Goal: Task Accomplishment & Management: Complete application form

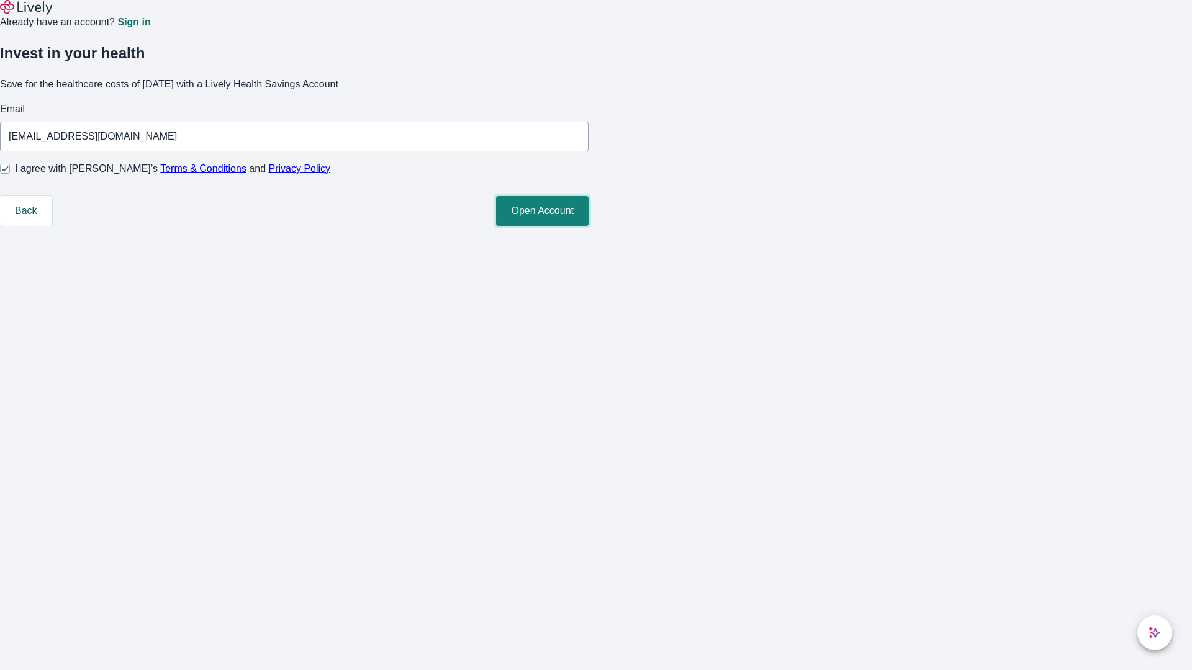
click at [589, 226] on button "Open Account" at bounding box center [542, 211] width 93 height 30
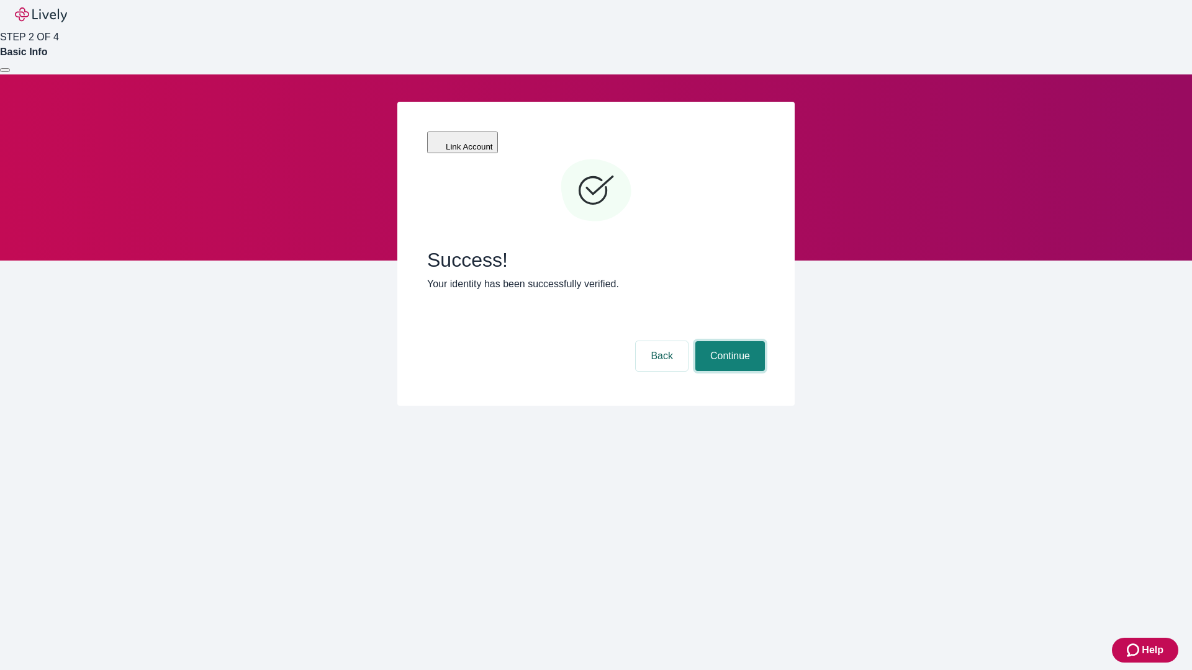
click at [728, 341] on button "Continue" at bounding box center [730, 356] width 70 height 30
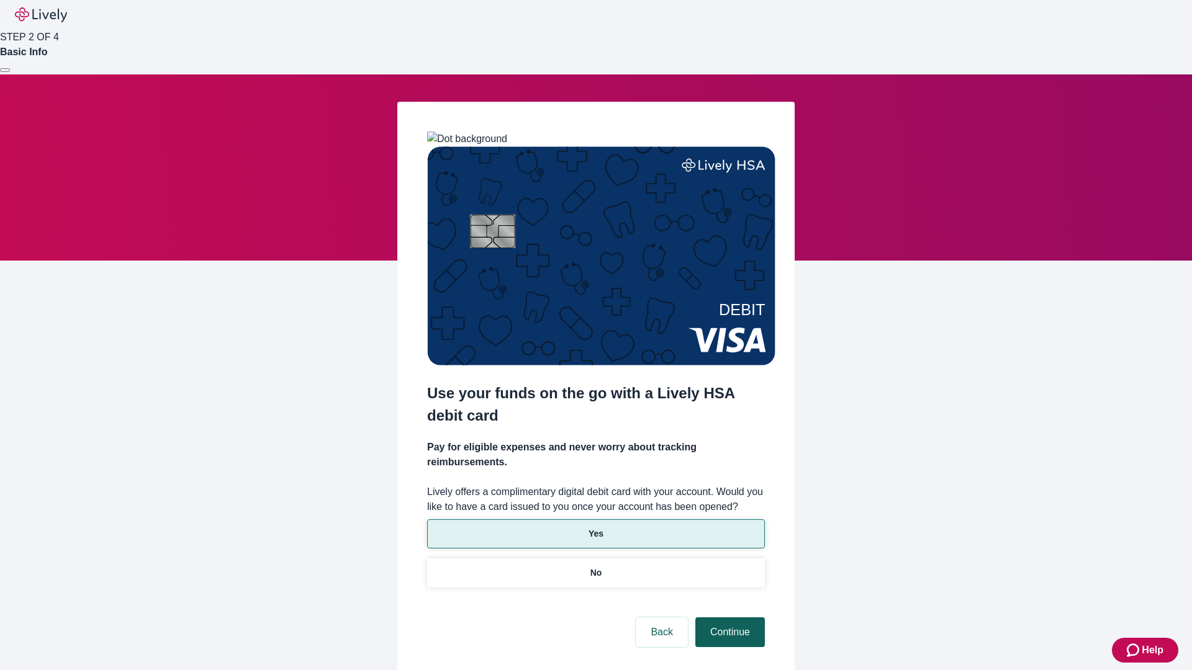
click at [595, 567] on p "No" at bounding box center [596, 573] width 12 height 13
click at [728, 618] on button "Continue" at bounding box center [730, 633] width 70 height 30
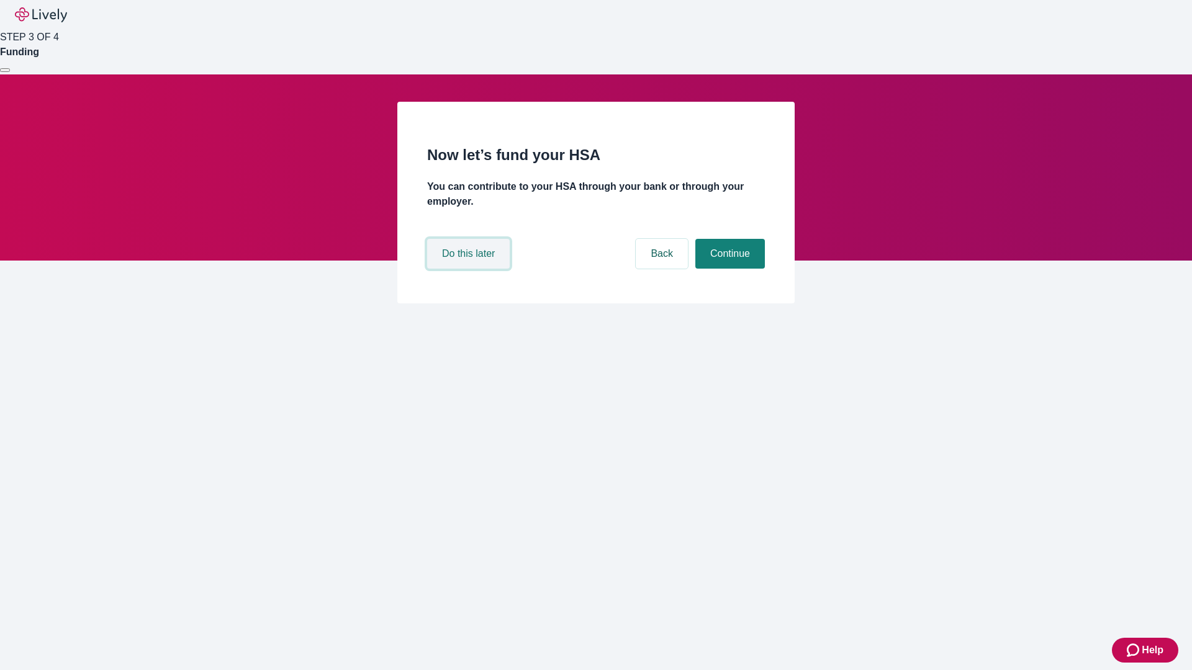
click at [470, 269] on button "Do this later" at bounding box center [468, 254] width 83 height 30
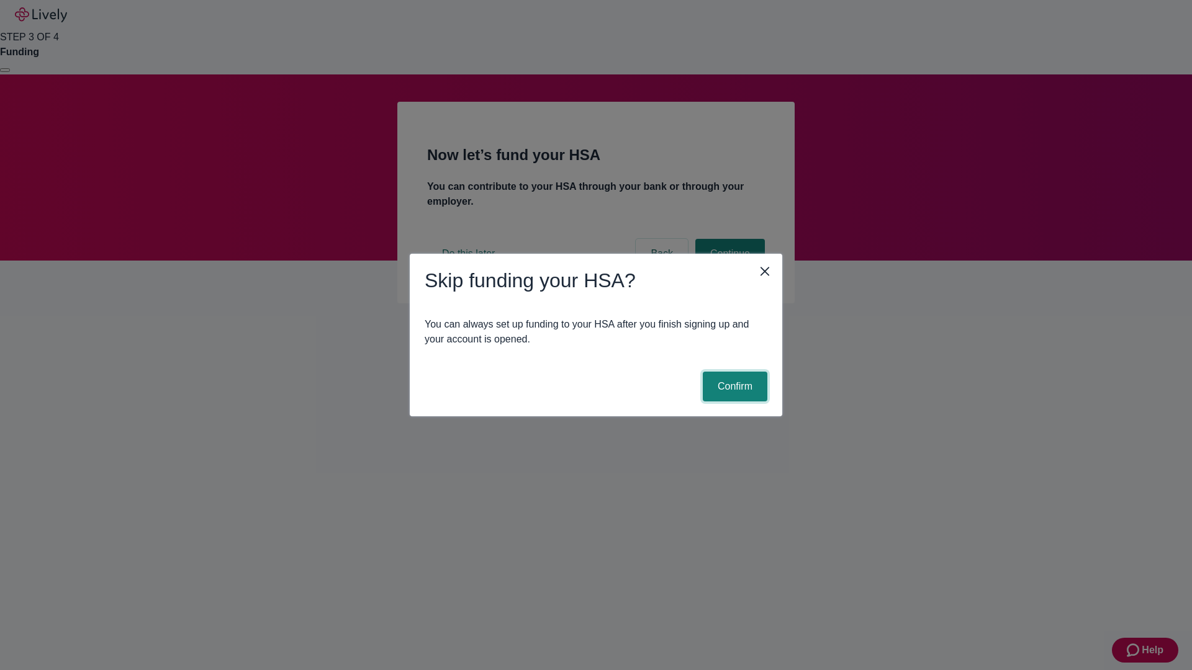
click at [733, 387] on button "Confirm" at bounding box center [735, 387] width 65 height 30
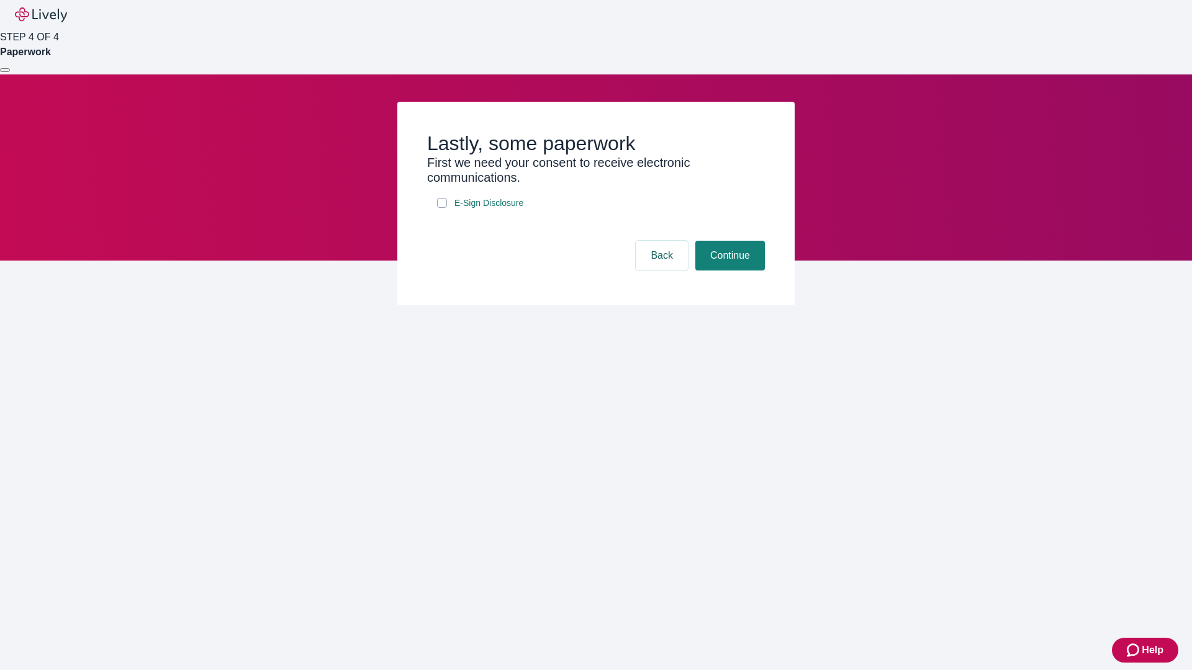
click at [442, 208] on input "E-Sign Disclosure" at bounding box center [442, 203] width 10 height 10
checkbox input "true"
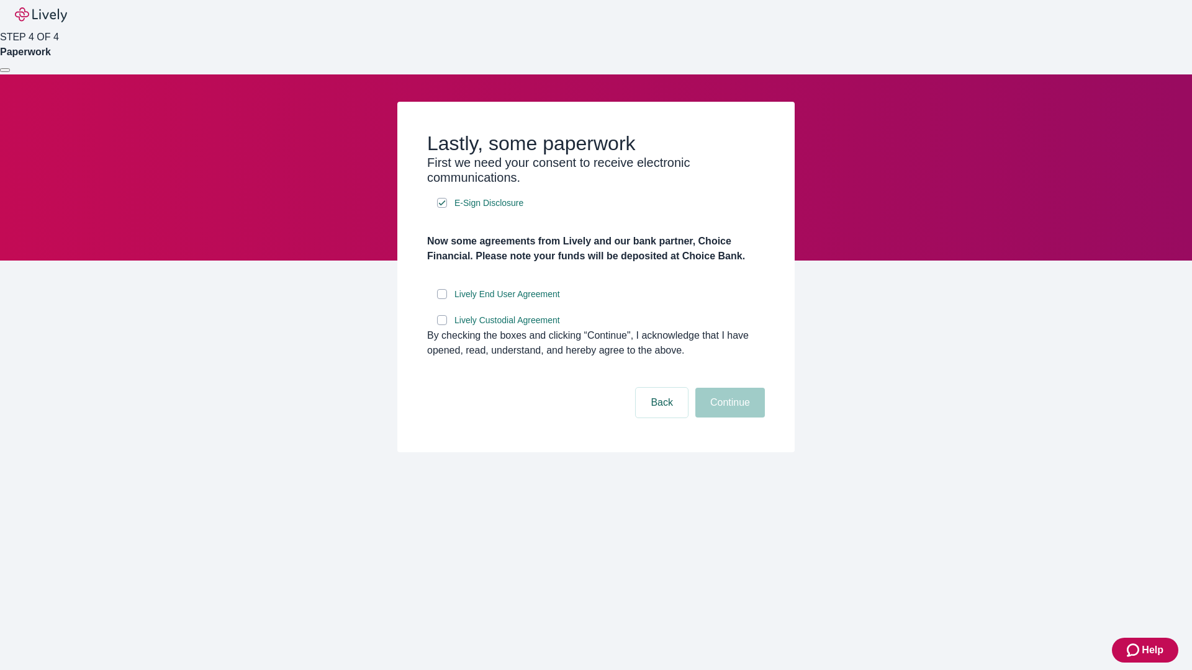
click at [442, 299] on input "Lively End User Agreement" at bounding box center [442, 294] width 10 height 10
checkbox input "true"
click at [442, 325] on input "Lively Custodial Agreement" at bounding box center [442, 320] width 10 height 10
checkbox input "true"
click at [728, 418] on button "Continue" at bounding box center [730, 403] width 70 height 30
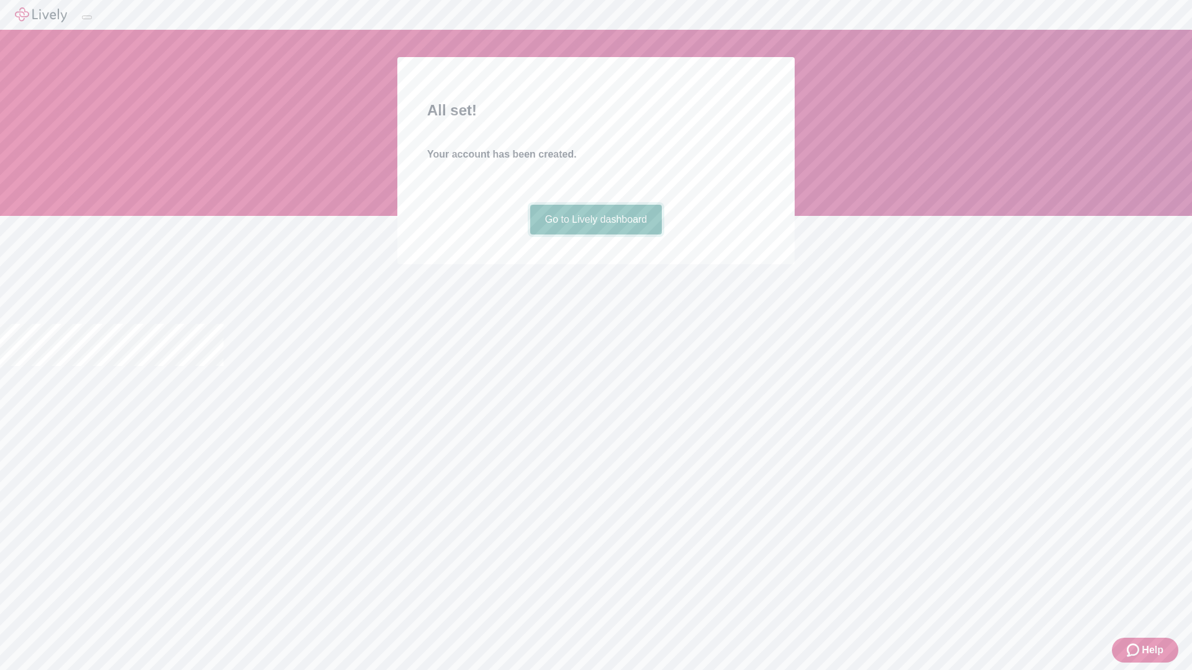
click at [595, 235] on link "Go to Lively dashboard" at bounding box center [596, 220] width 132 height 30
